Goal: Task Accomplishment & Management: Manage account settings

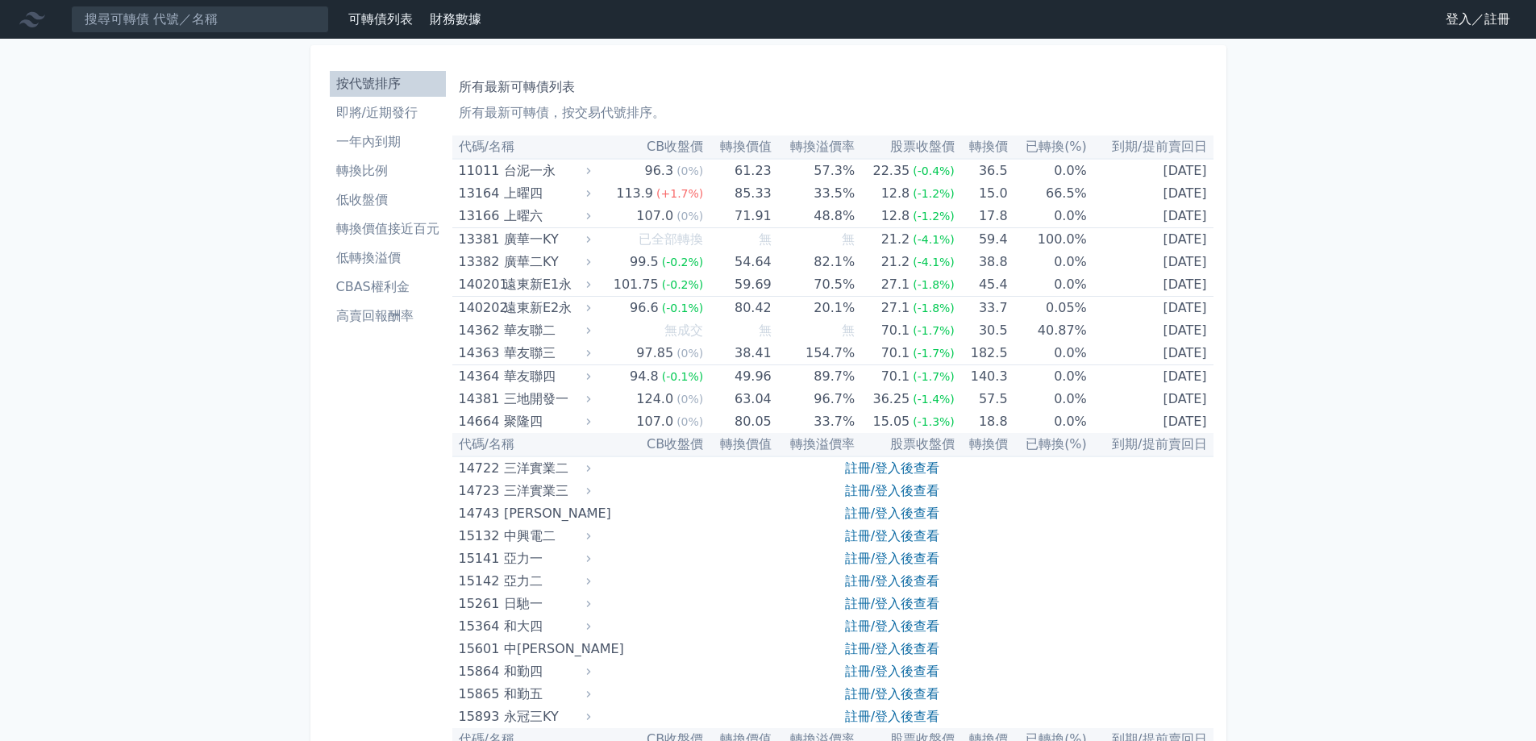
click at [1459, 17] on link "登入／註冊" at bounding box center [1478, 19] width 90 height 26
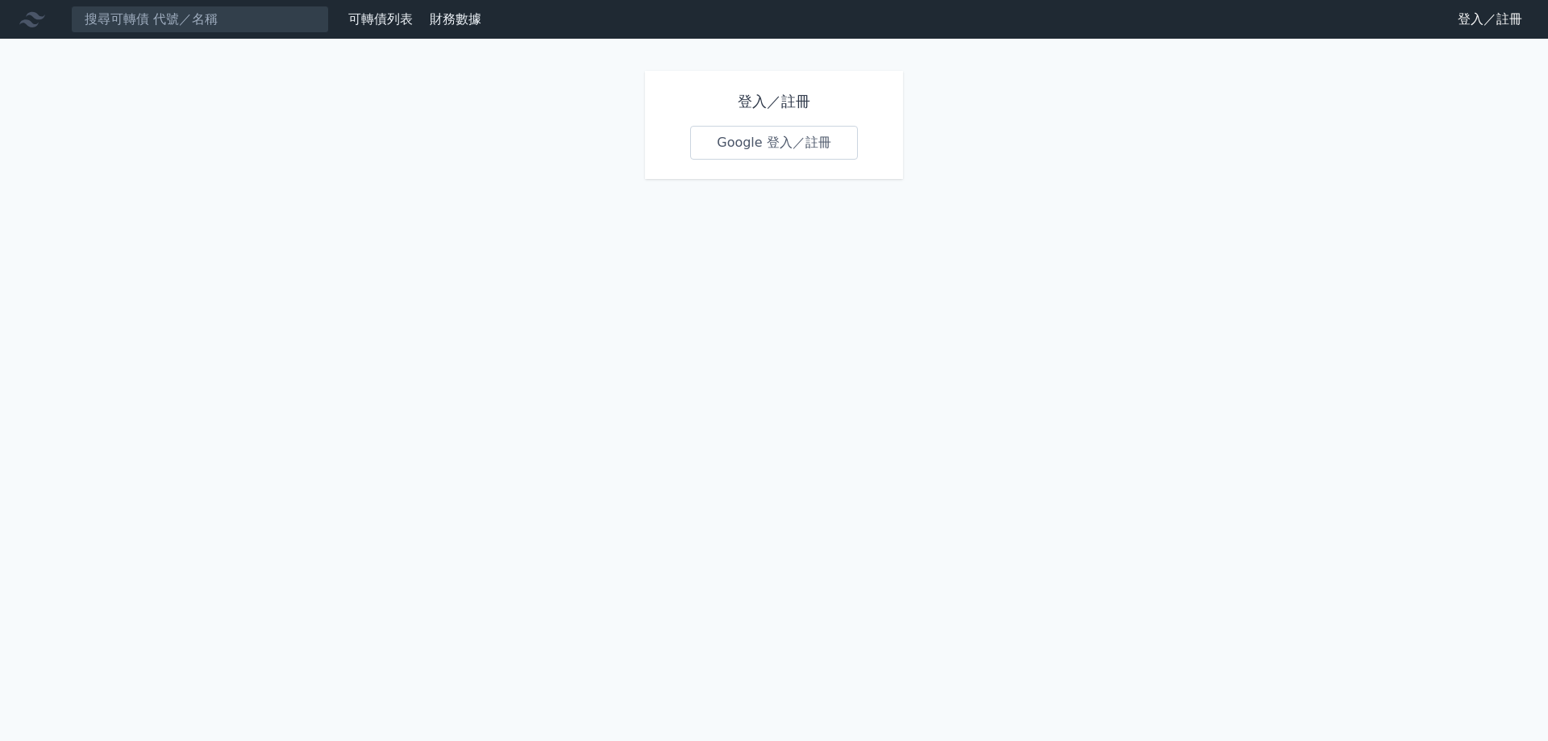
click at [742, 143] on link "Google 登入／註冊" at bounding box center [774, 143] width 168 height 34
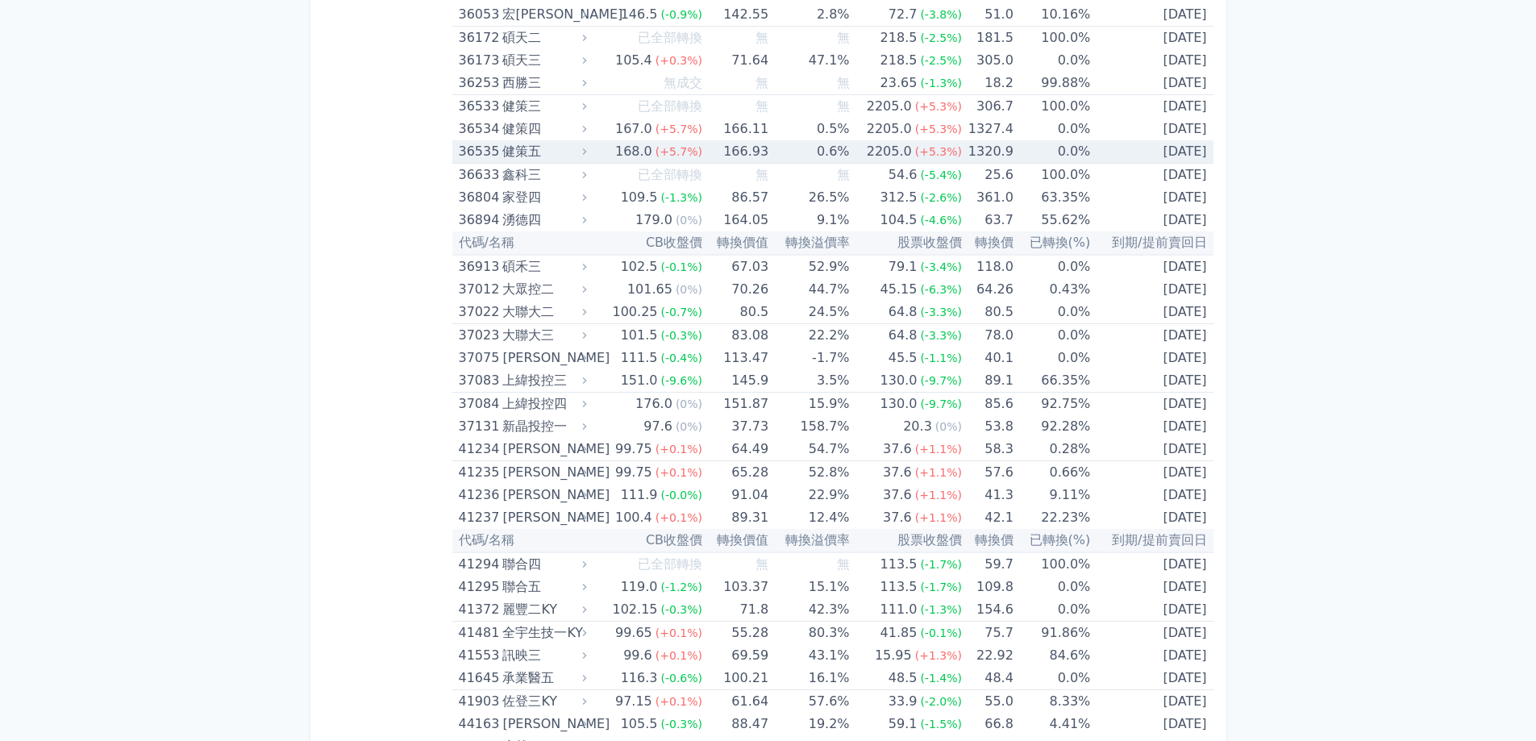
scroll to position [4193, 0]
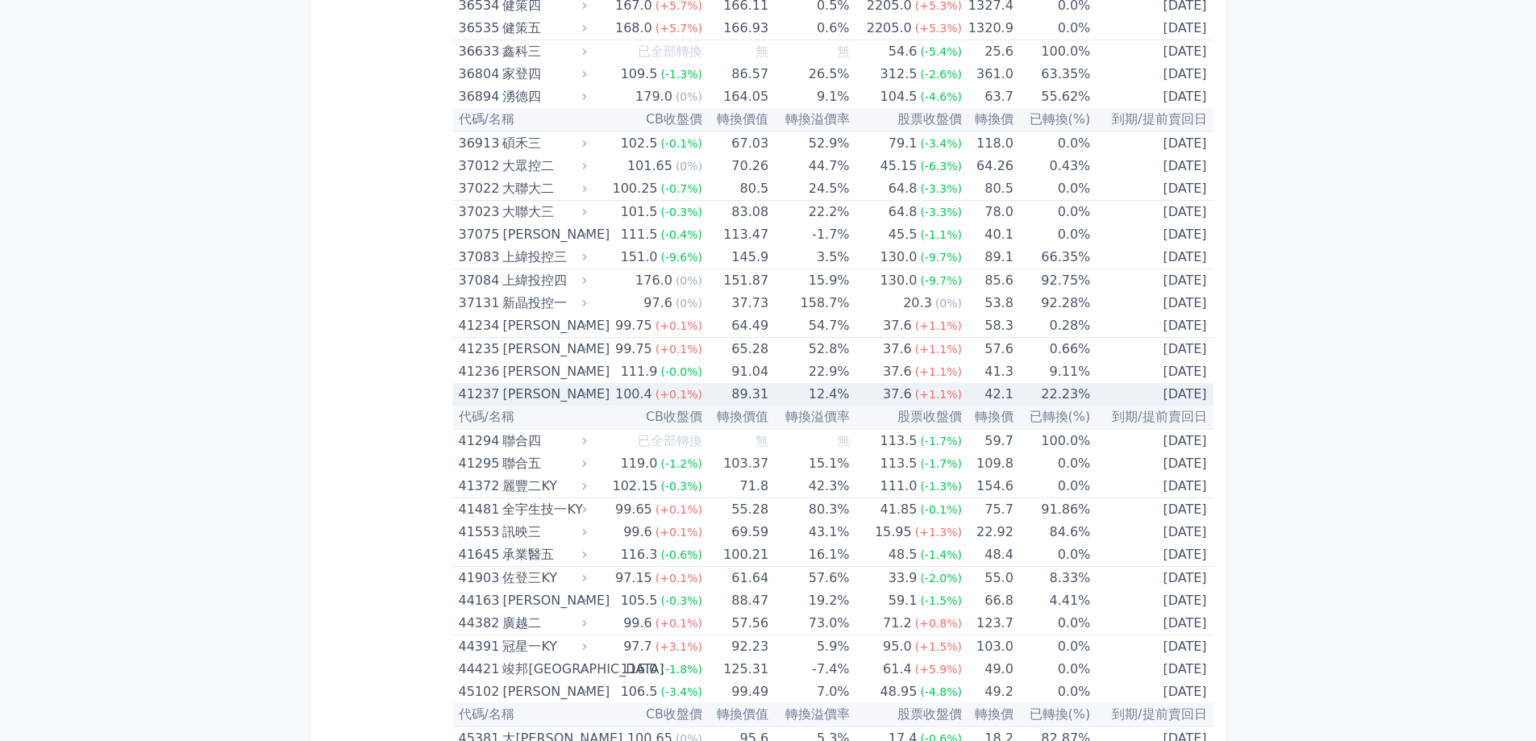
click at [511, 394] on div "[PERSON_NAME]" at bounding box center [542, 394] width 81 height 23
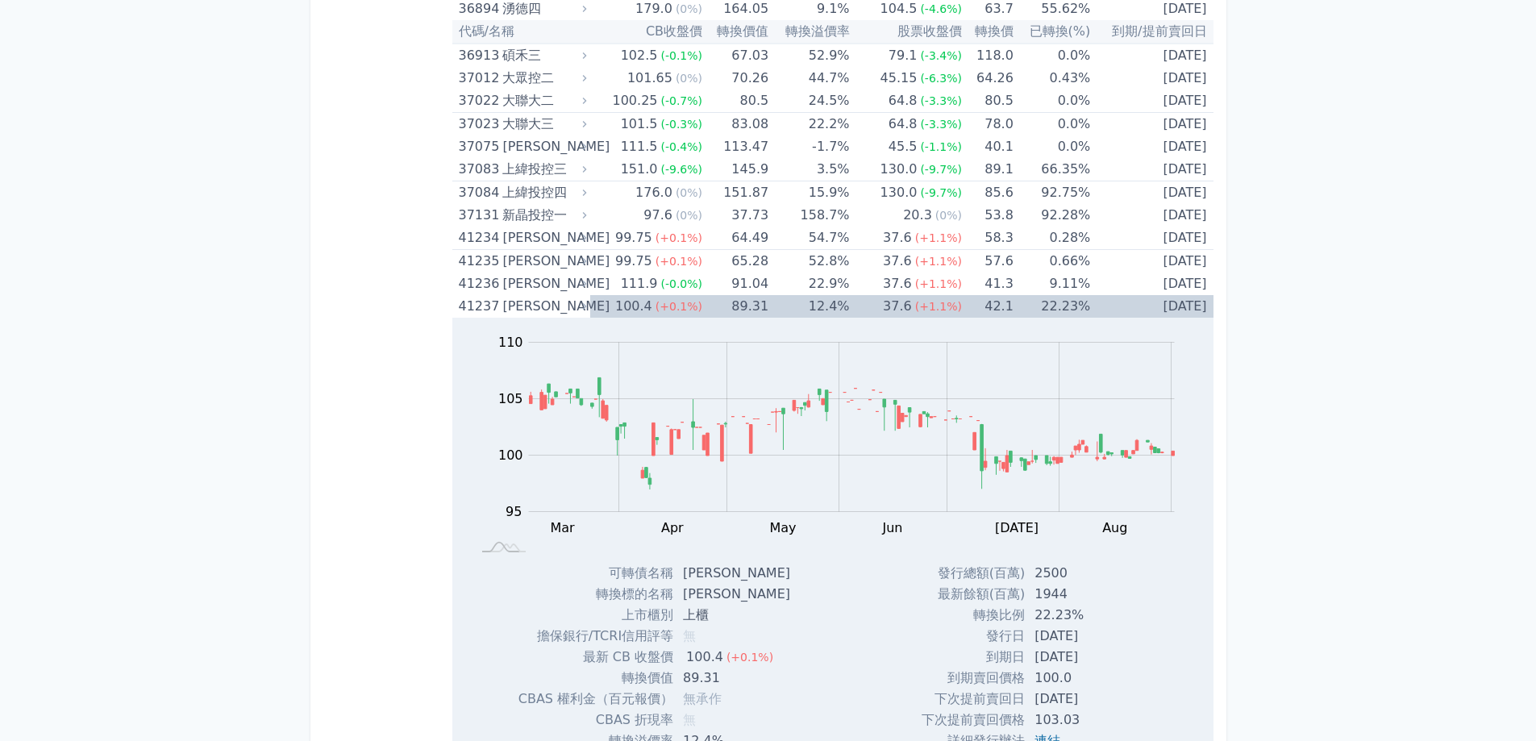
scroll to position [4435, 0]
